Goal: Find specific page/section: Find specific page/section

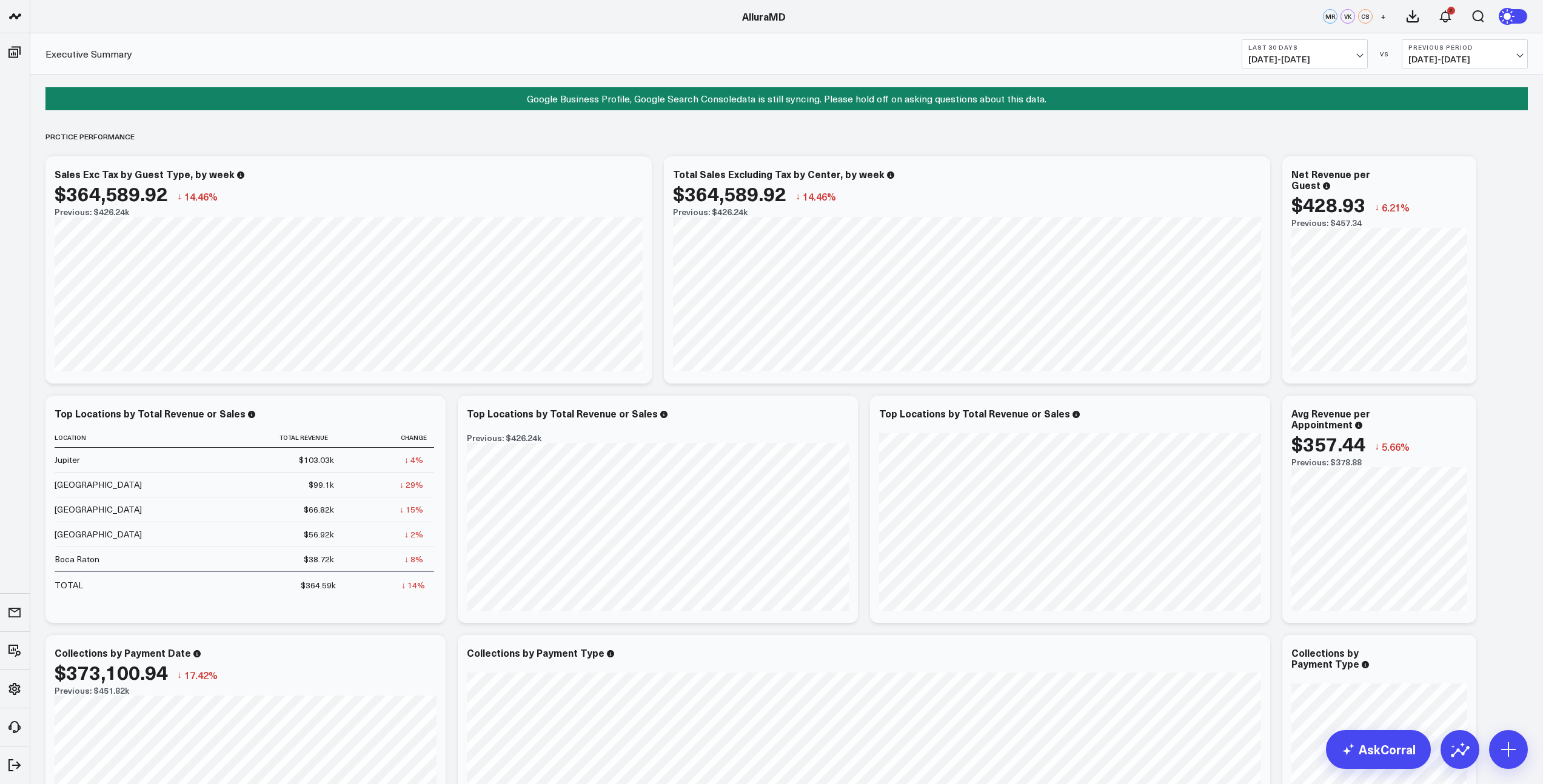
click at [1341, 62] on span "[DATE] - [DATE]" at bounding box center [1305, 59] width 113 height 10
click at [1274, 315] on link "MTD" at bounding box center [1305, 316] width 125 height 23
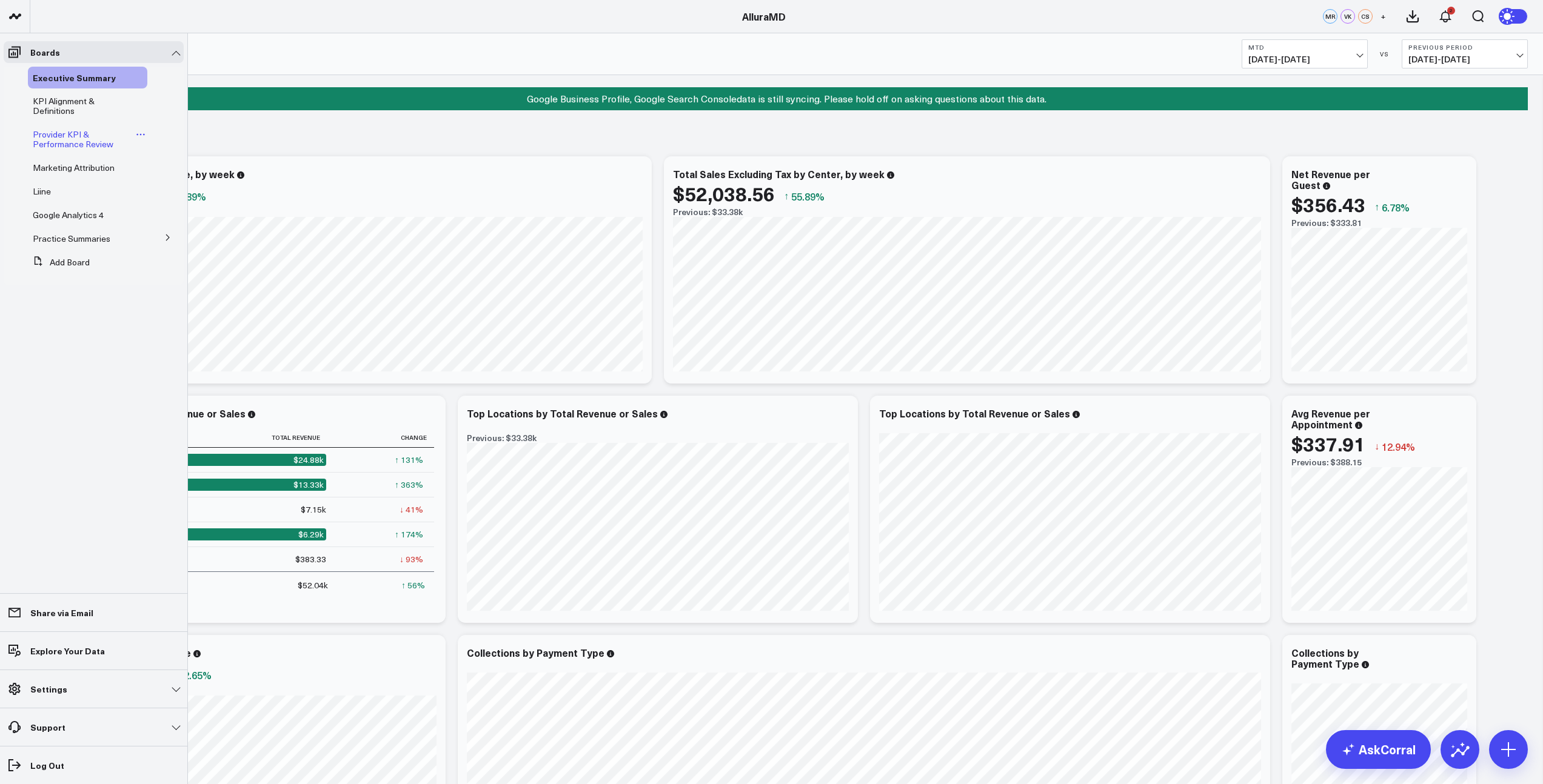
click at [55, 144] on span "Provider KPI & Performance Review" at bounding box center [73, 139] width 81 height 21
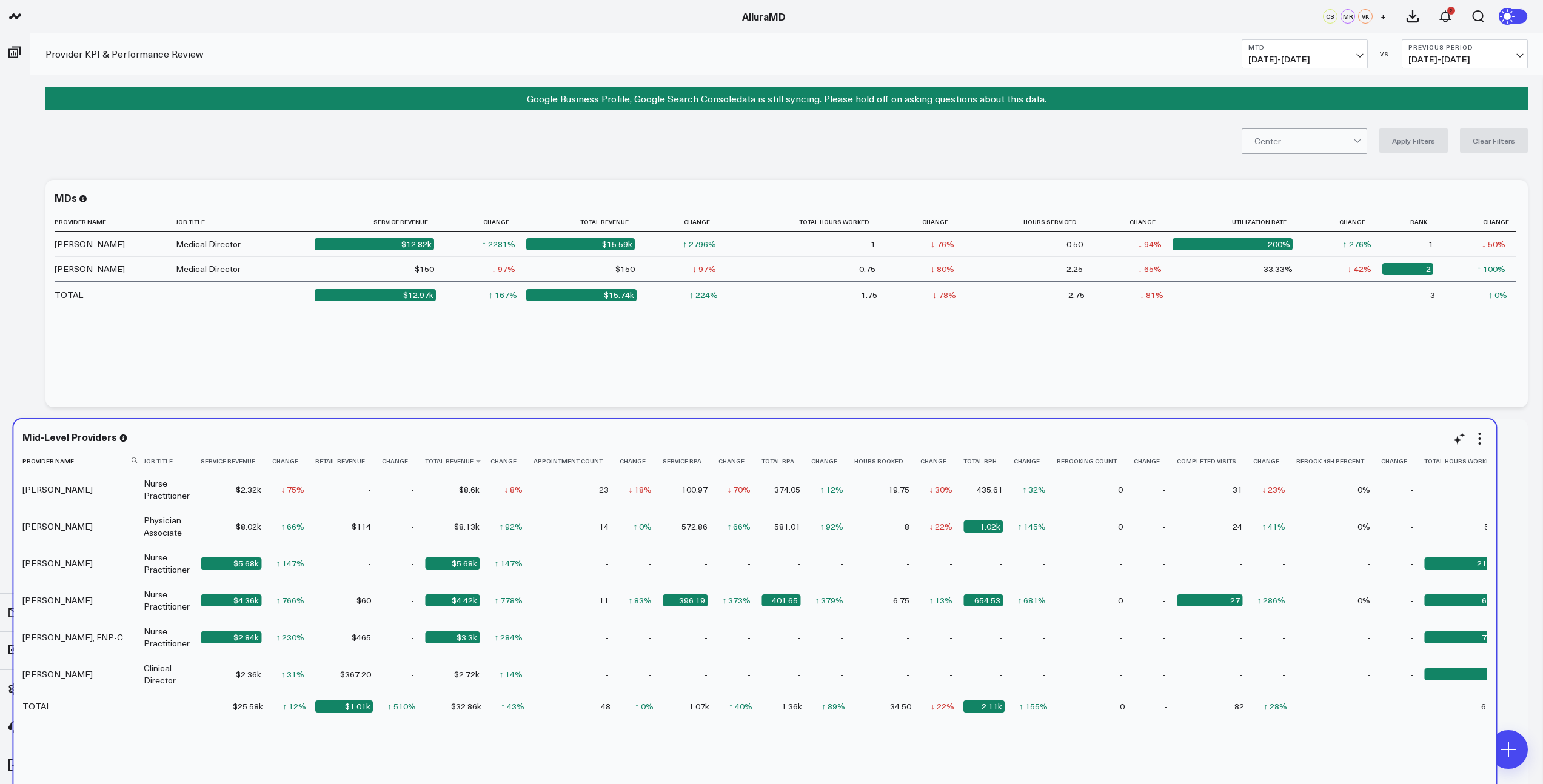
drag, startPoint x: 475, startPoint y: 463, endPoint x: 450, endPoint y: 463, distance: 25.0
click at [444, 463] on th "Total Revenue" at bounding box center [457, 461] width 65 height 20
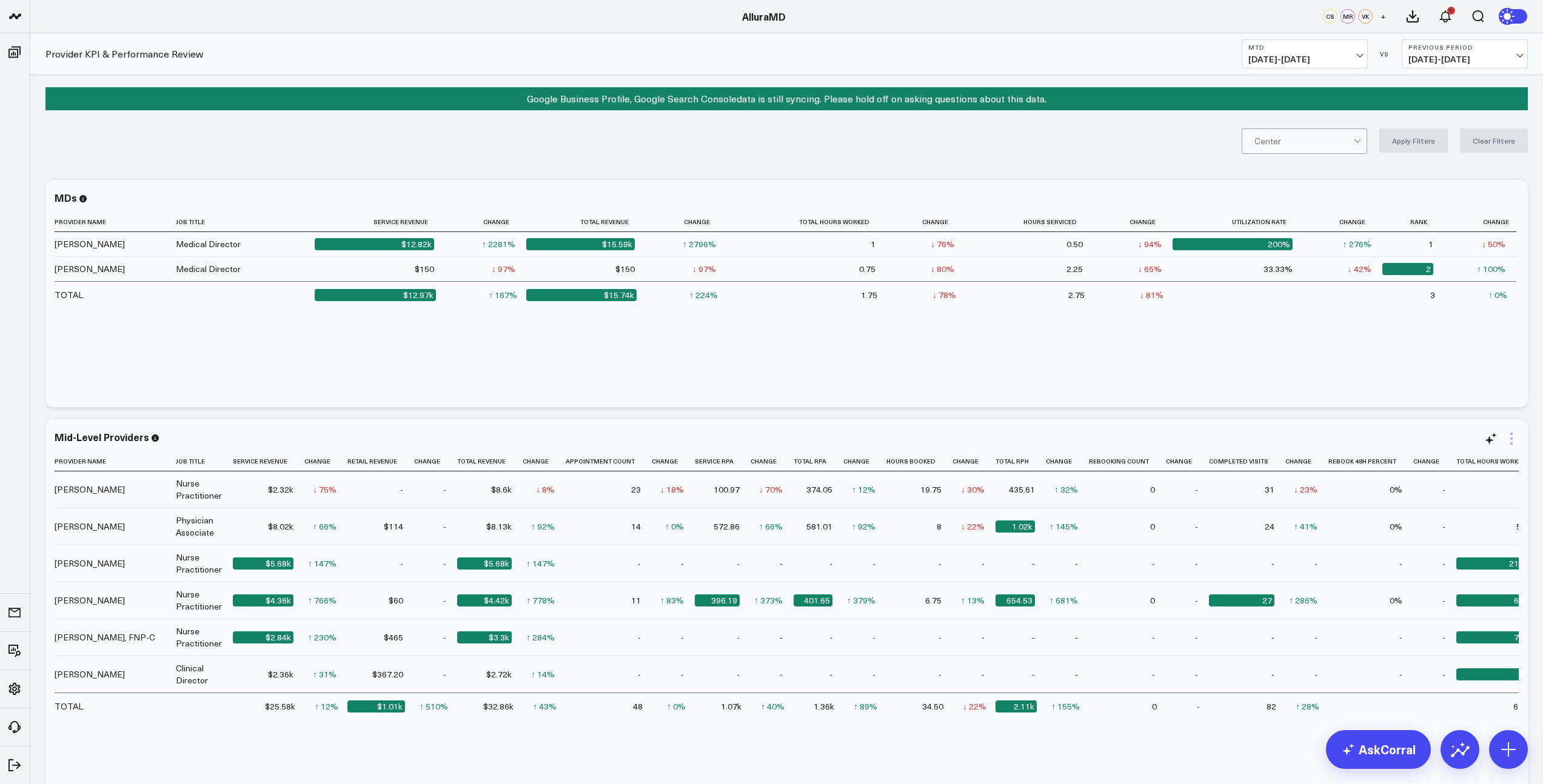
click at [1510, 446] on icon at bounding box center [1511, 439] width 15 height 15
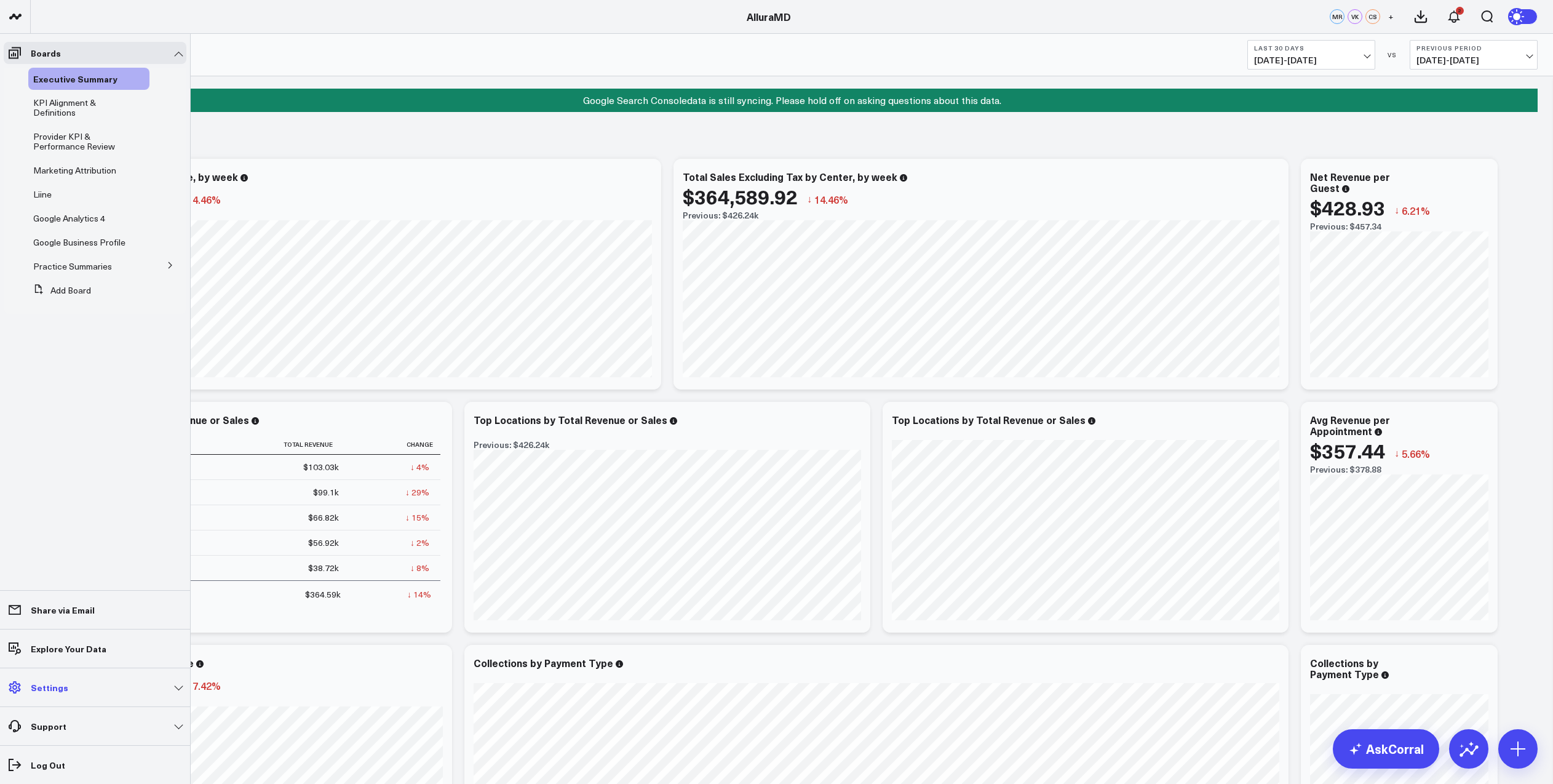
click at [46, 691] on p "Settings" at bounding box center [49, 687] width 37 height 10
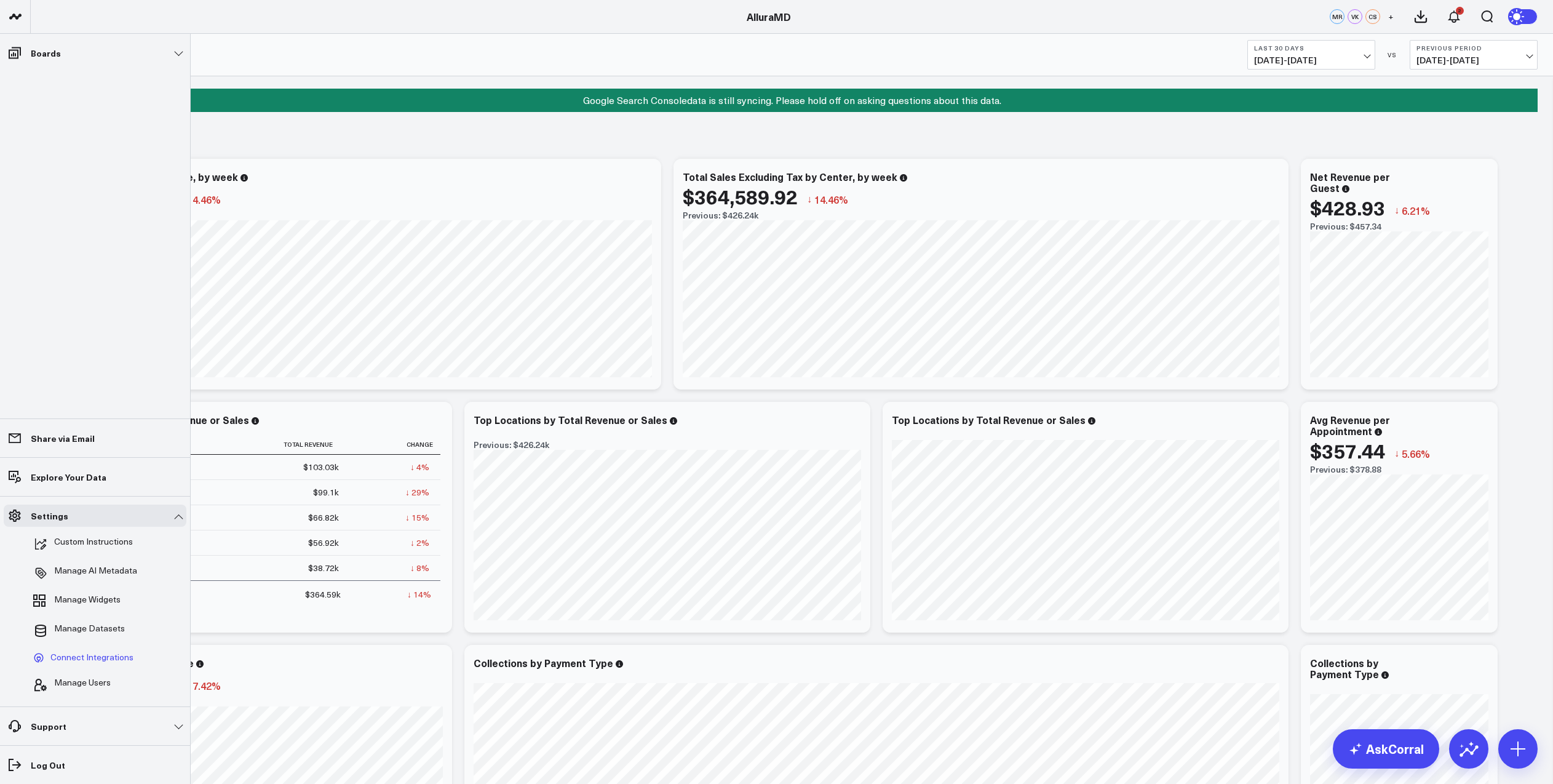
click at [81, 661] on span "Connect Integrations" at bounding box center [92, 657] width 83 height 11
